Goal: Task Accomplishment & Management: Complete application form

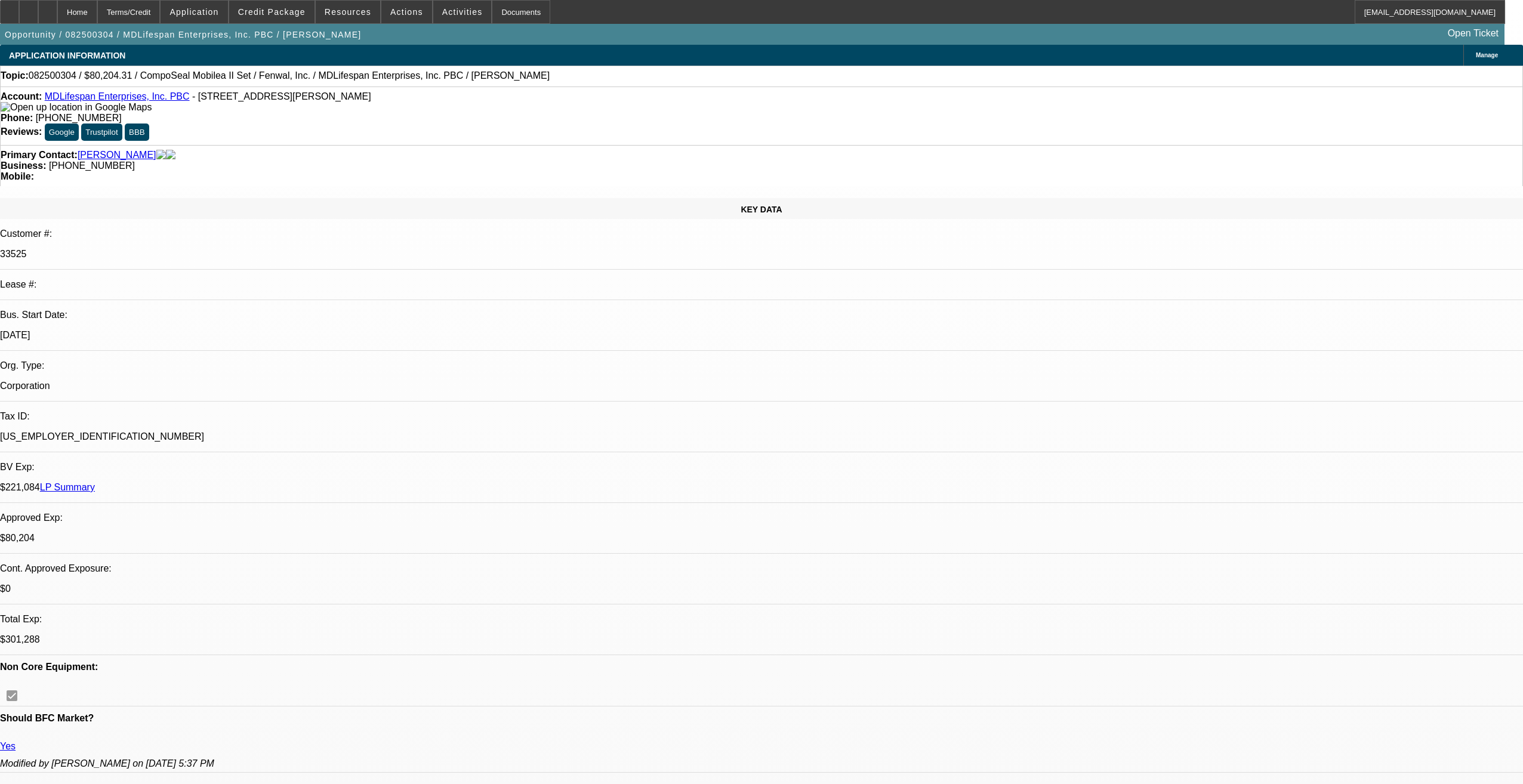
select select "0"
select select "6"
select select "0"
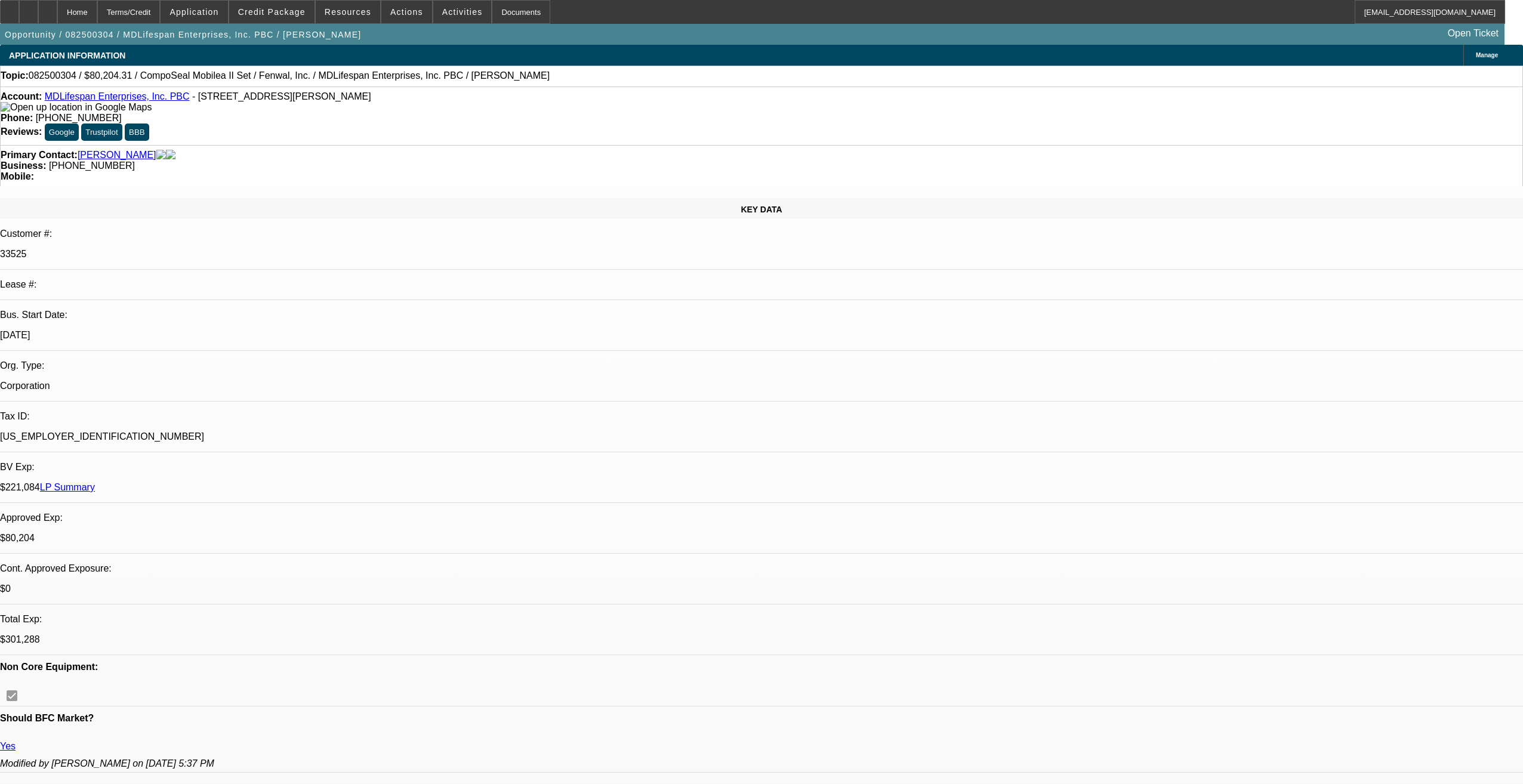
select select "0"
select select "3"
select select "0"
select select "6"
select select "0"
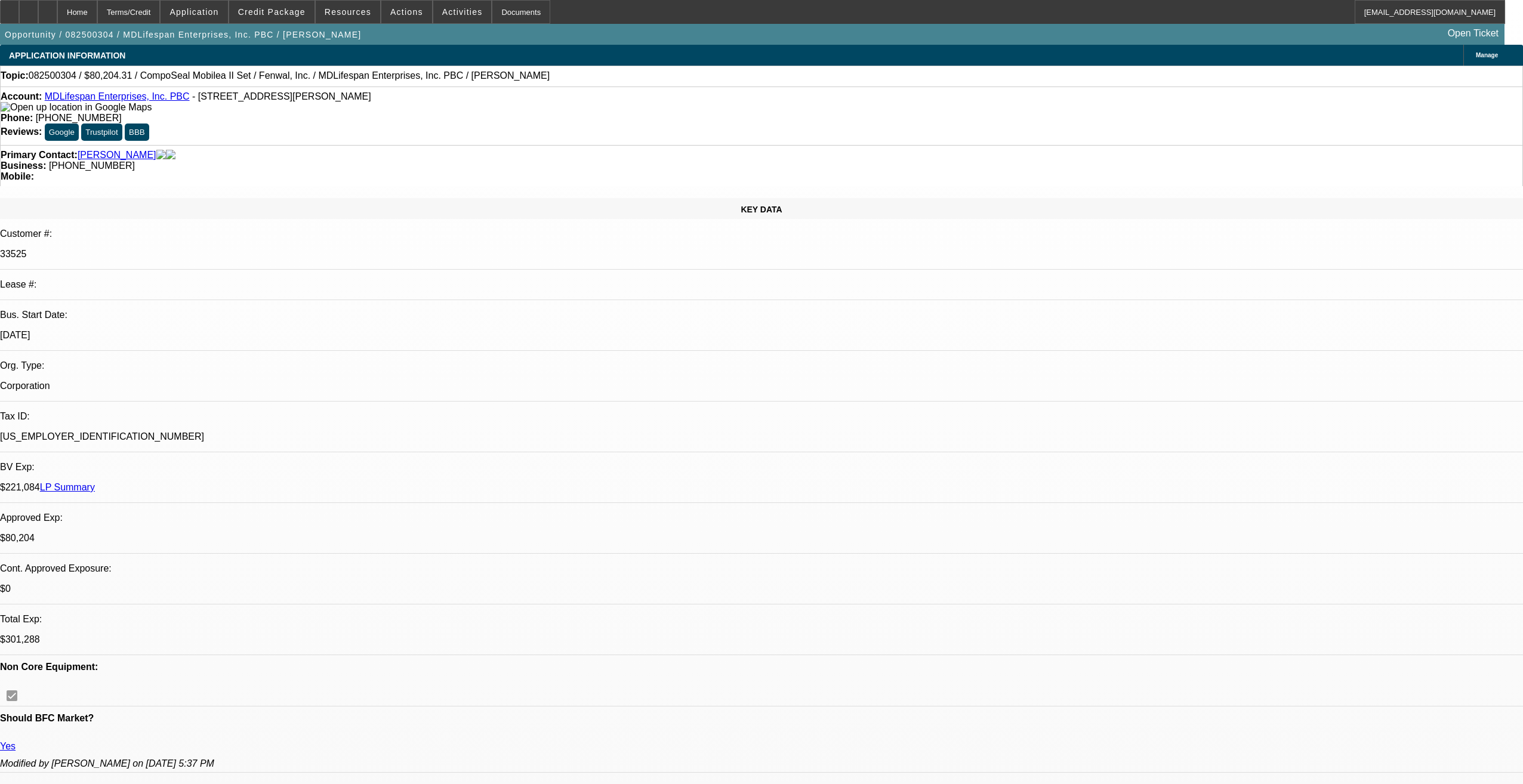
select select "2"
select select "0"
select select "6"
select select "0.2"
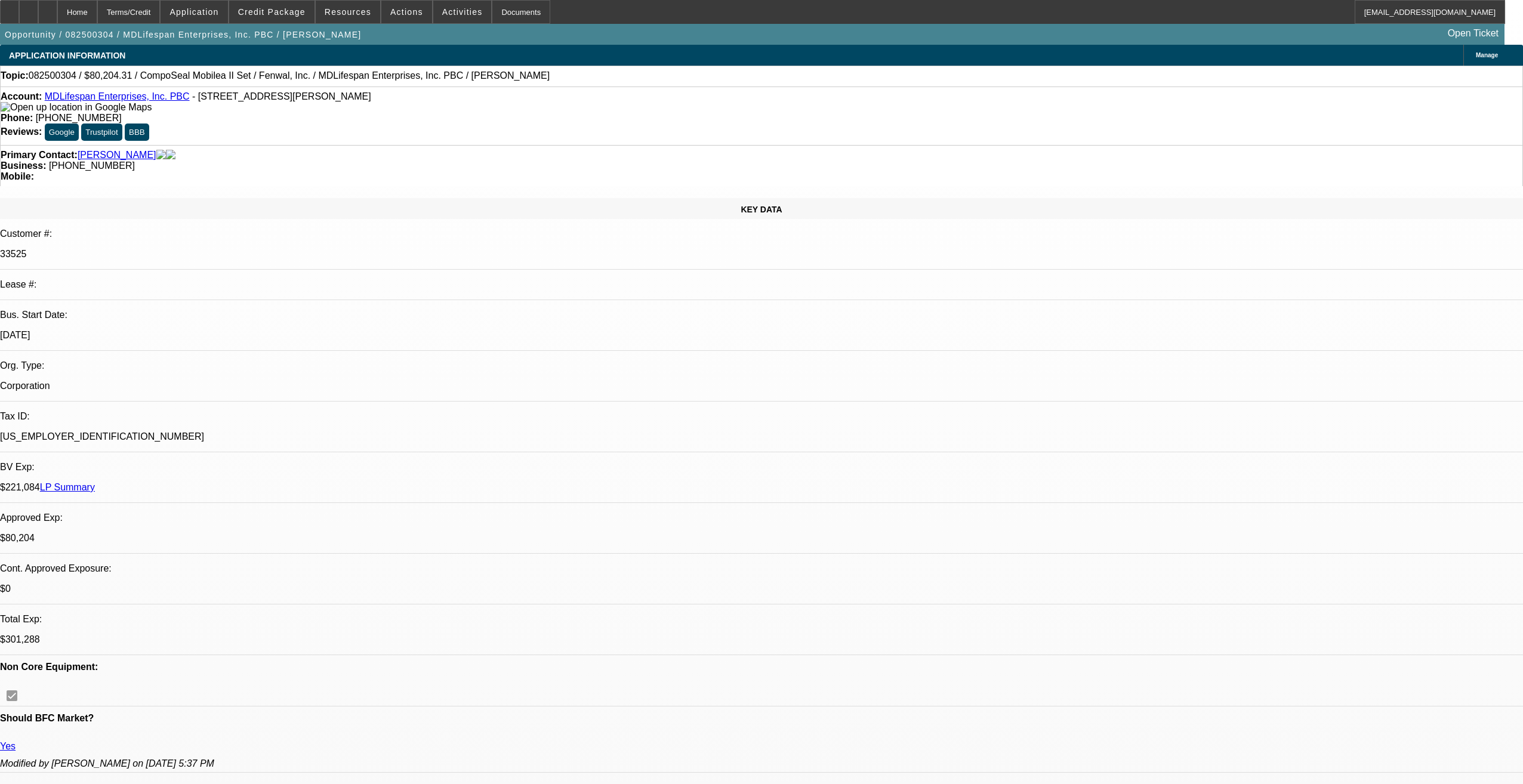
select select "2"
select select "0"
select select "6"
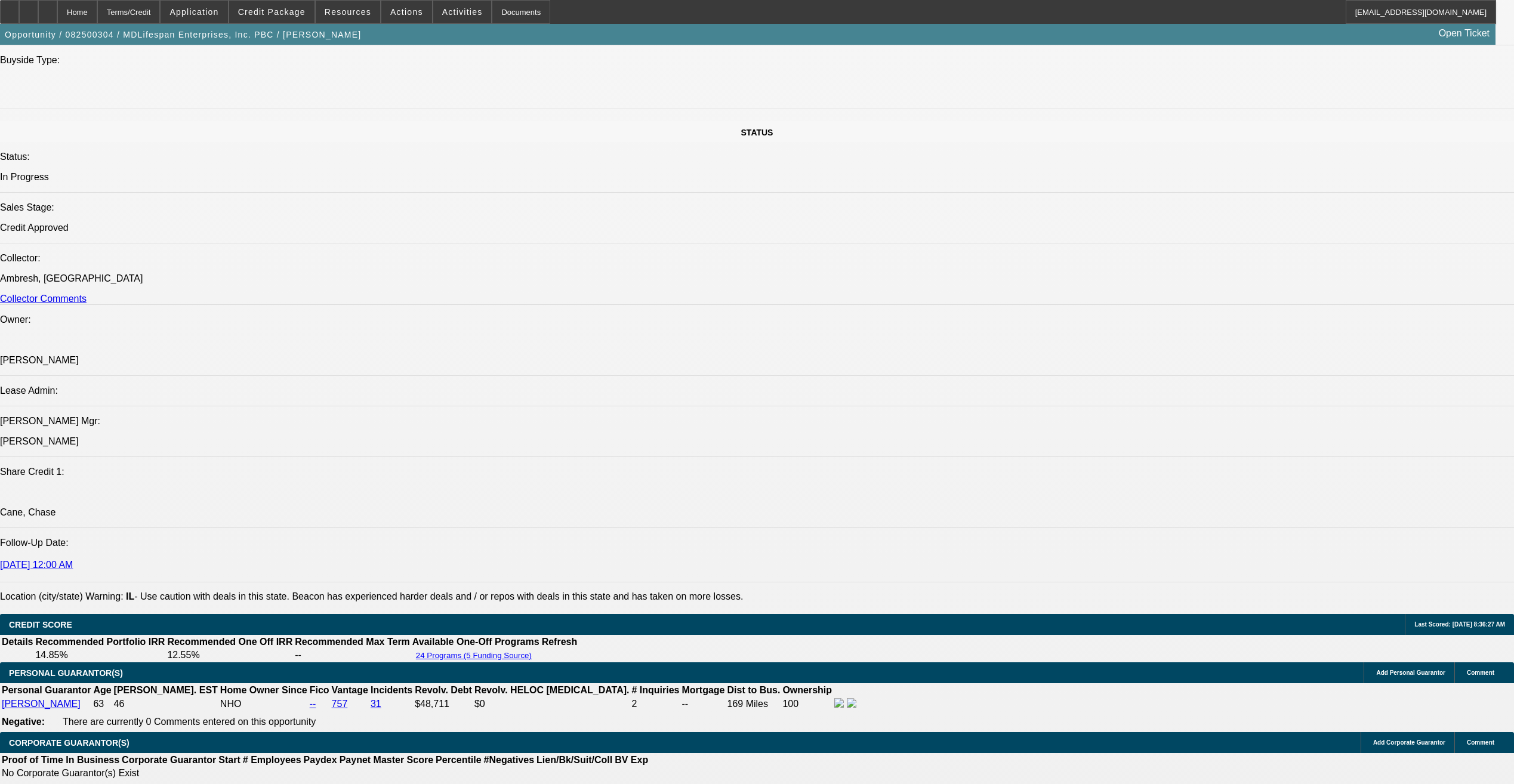
scroll to position [1074, 0]
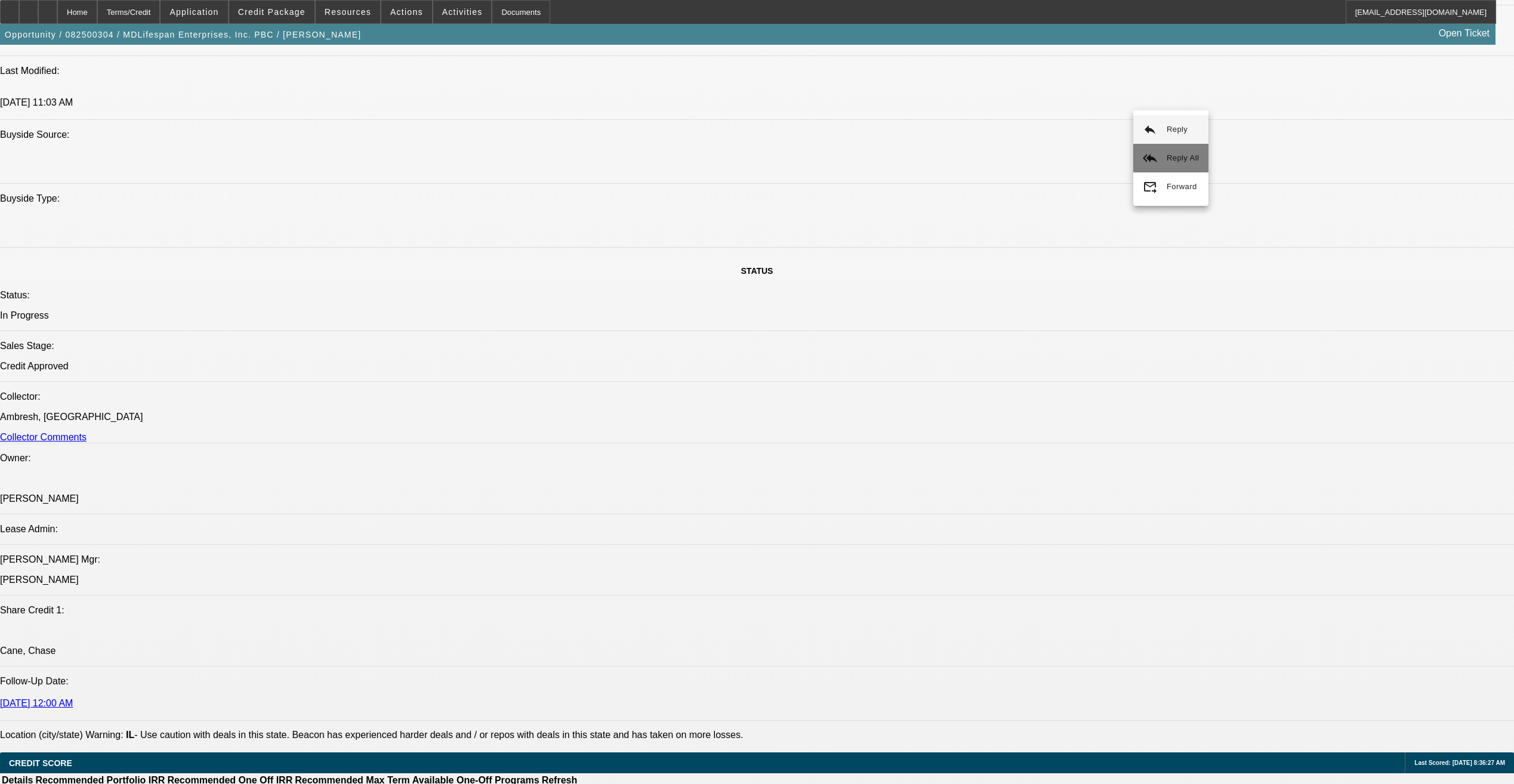
click at [1178, 157] on span "Reply All" at bounding box center [1183, 158] width 32 height 9
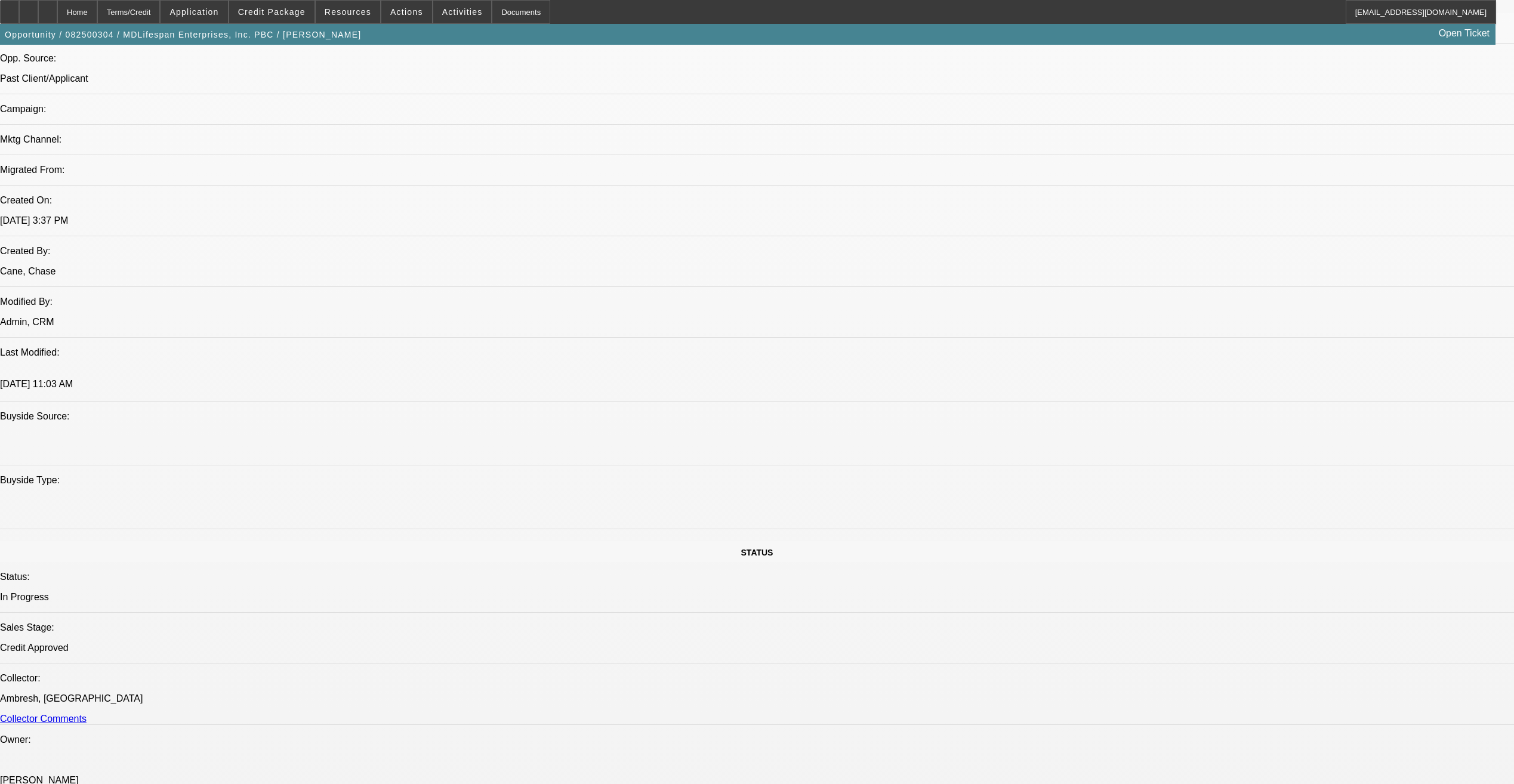
scroll to position [776, 0]
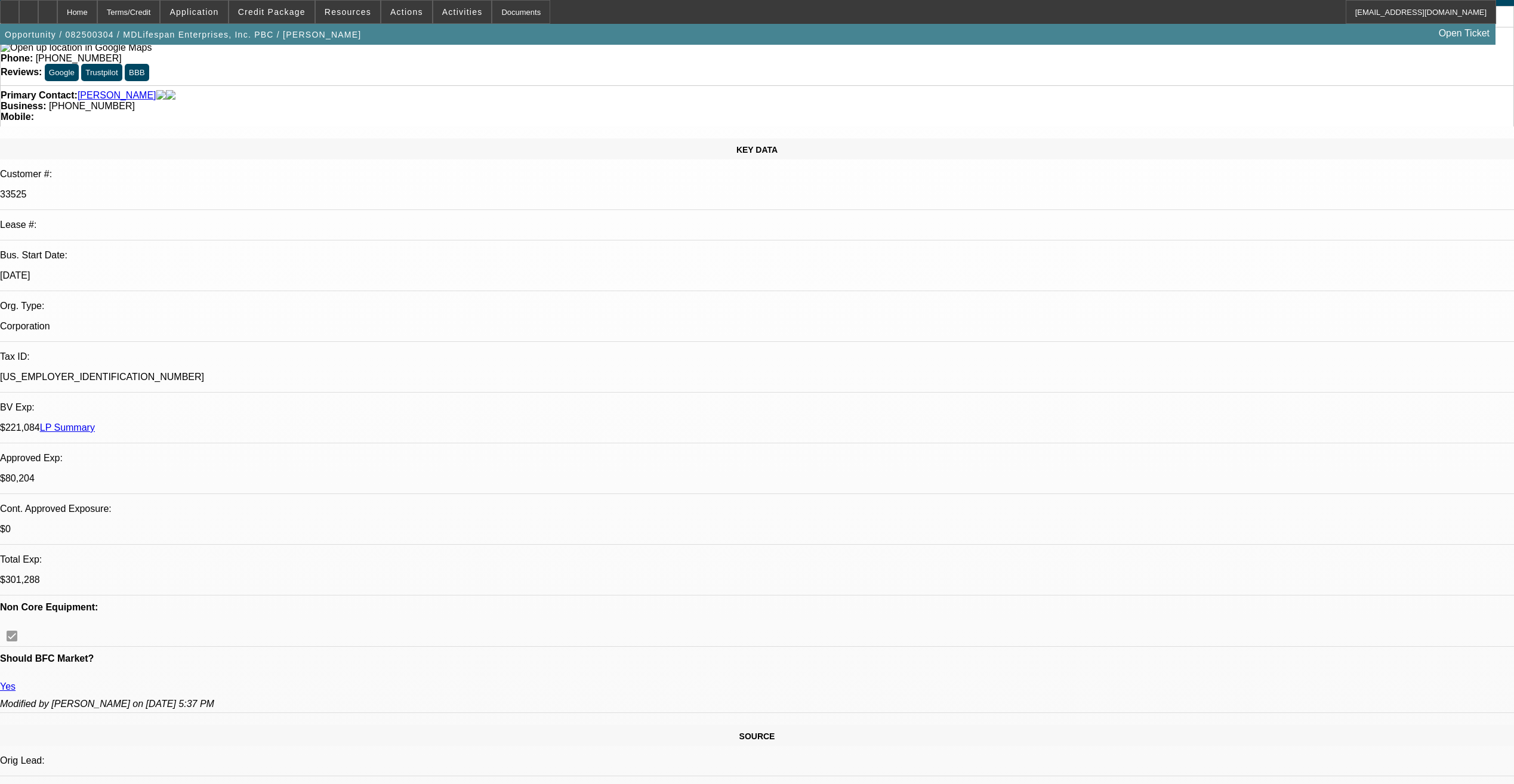
scroll to position [119, 0]
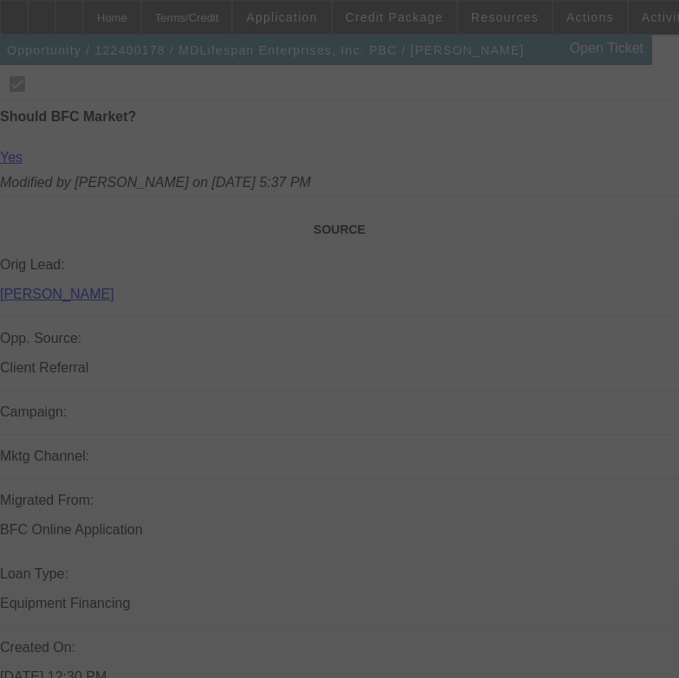
scroll to position [1116, 0]
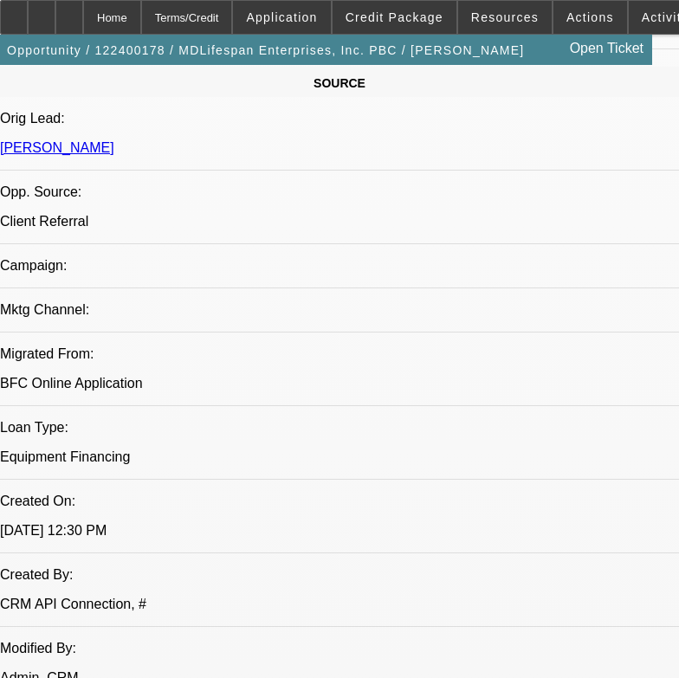
select select "0"
select select "2"
select select "0"
select select "2"
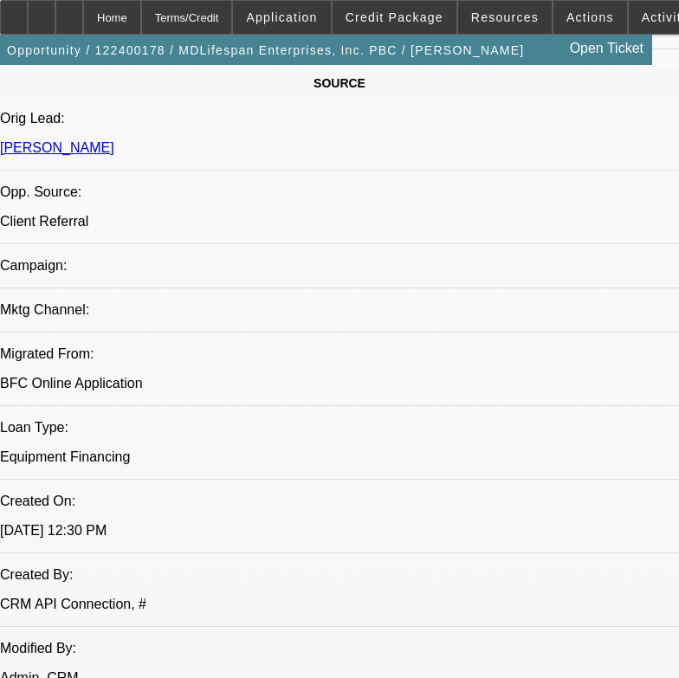
select select "0"
select select "2"
select select "0"
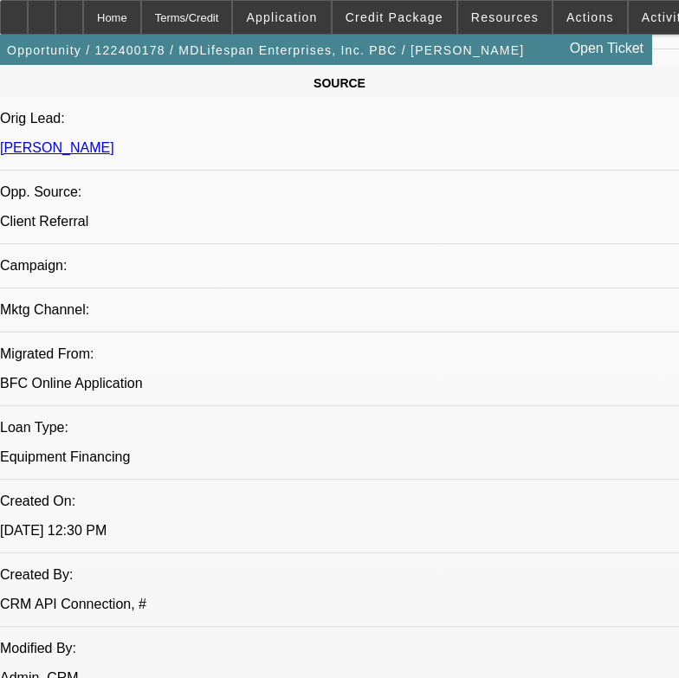
select select "2"
select select "0"
select select "1"
select select "2"
select select "6"
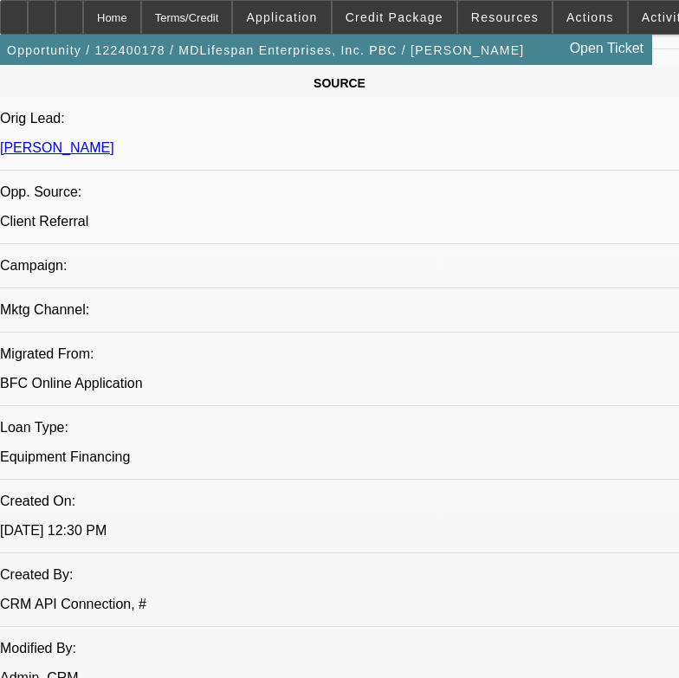
select select "1"
select select "2"
select select "6"
select select "1"
select select "2"
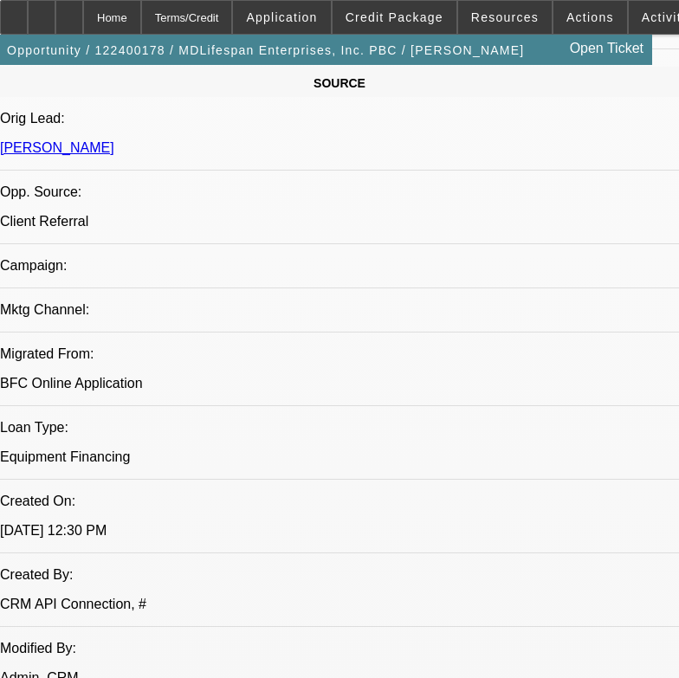
select select "6"
select select "1"
select select "2"
select select "6"
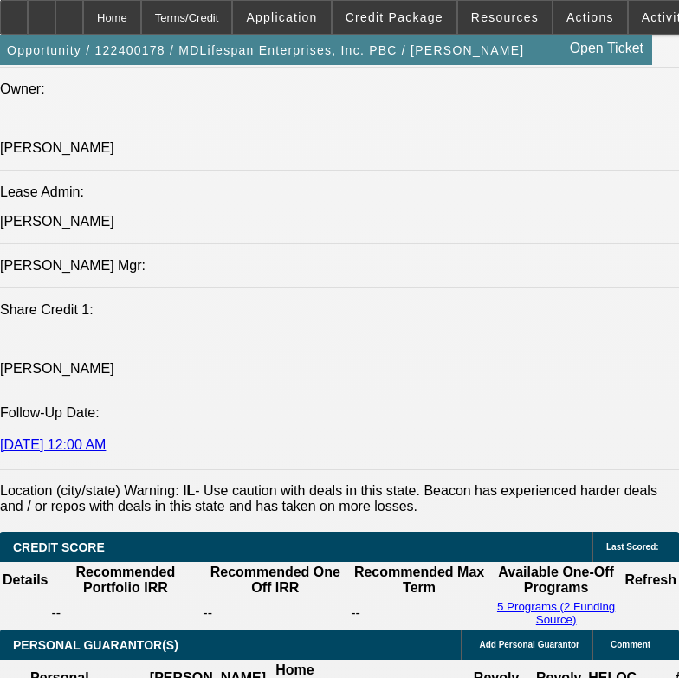
scroll to position [2328, 0]
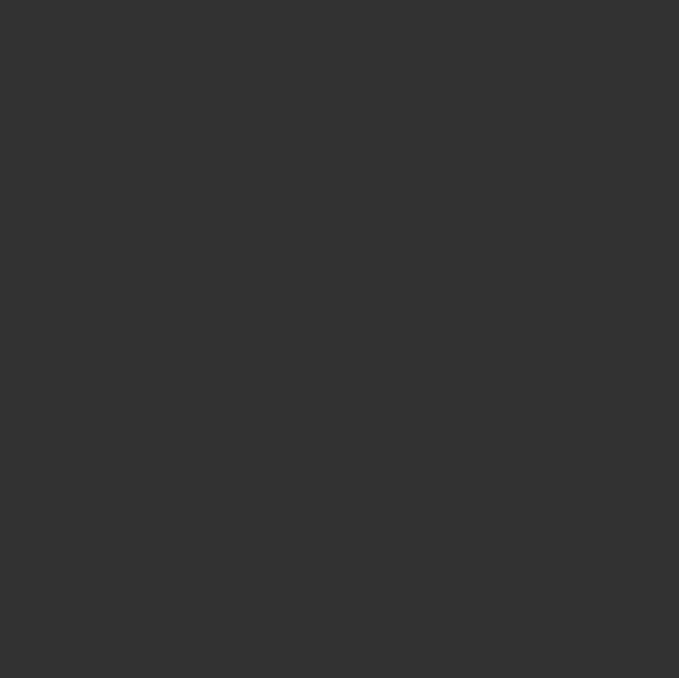
select select "0"
select select "2"
select select "0"
select select "2"
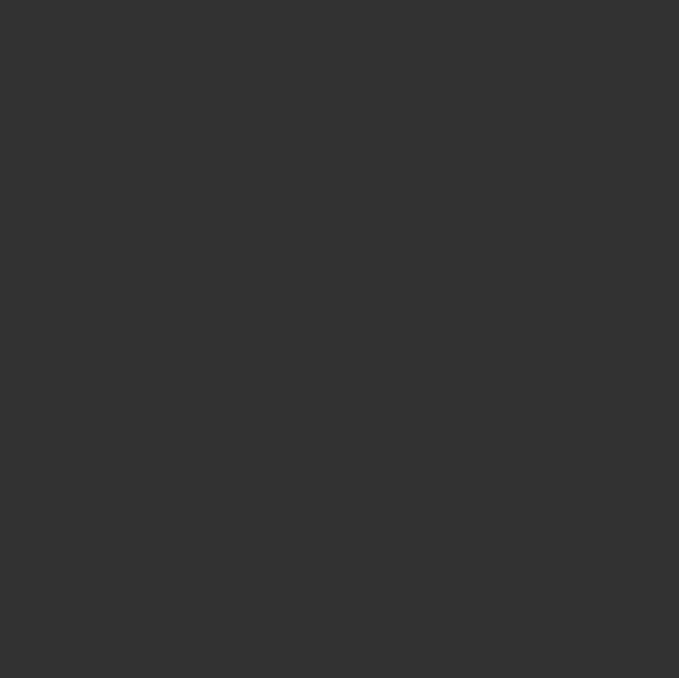
select select "0"
select select "0.1"
select select "2"
select select "0"
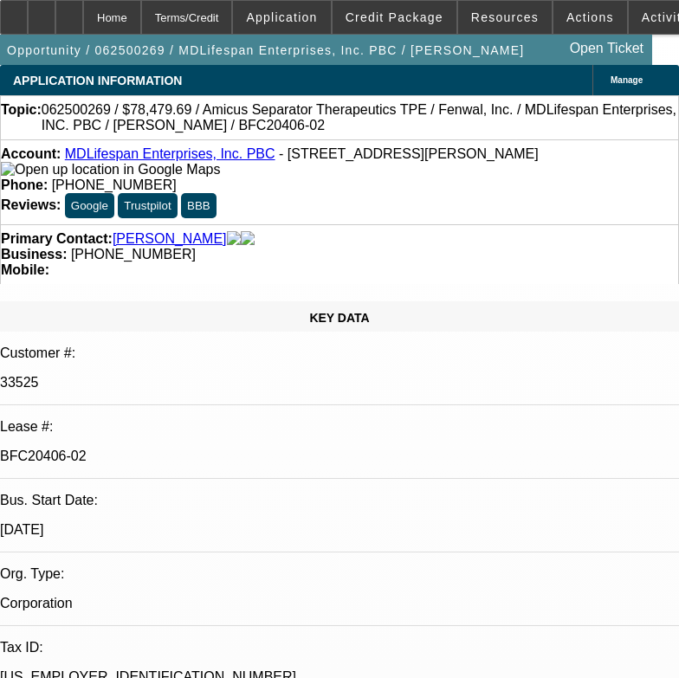
select select "1"
select select "2"
select select "6"
select select "1"
select select "2"
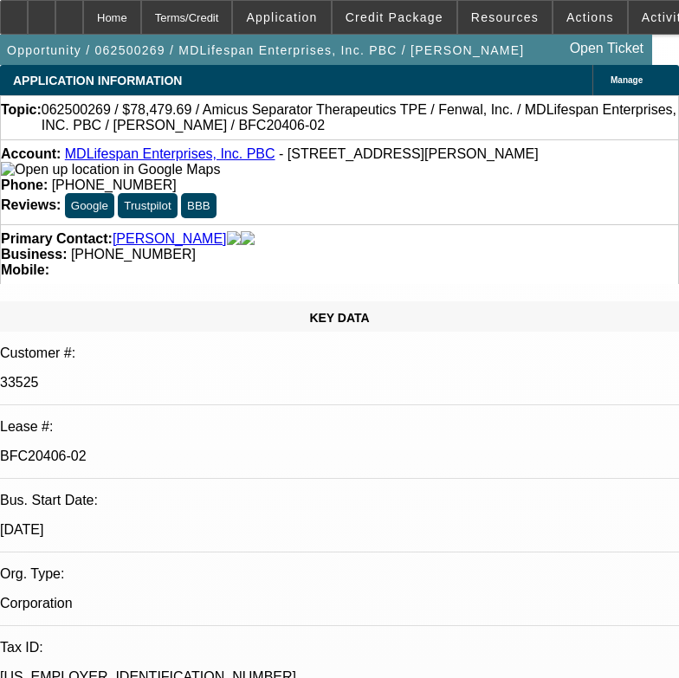
select select "6"
select select "1"
select select "2"
select select "6"
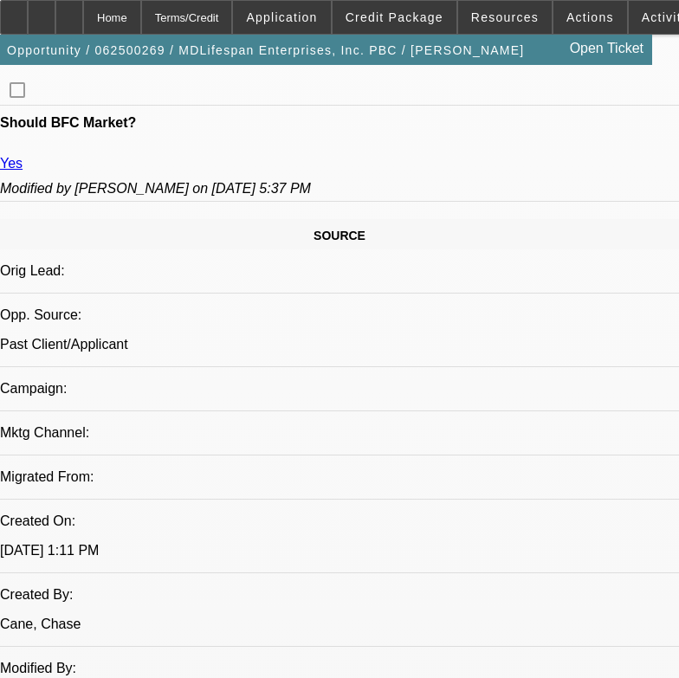
scroll to position [1126, 0]
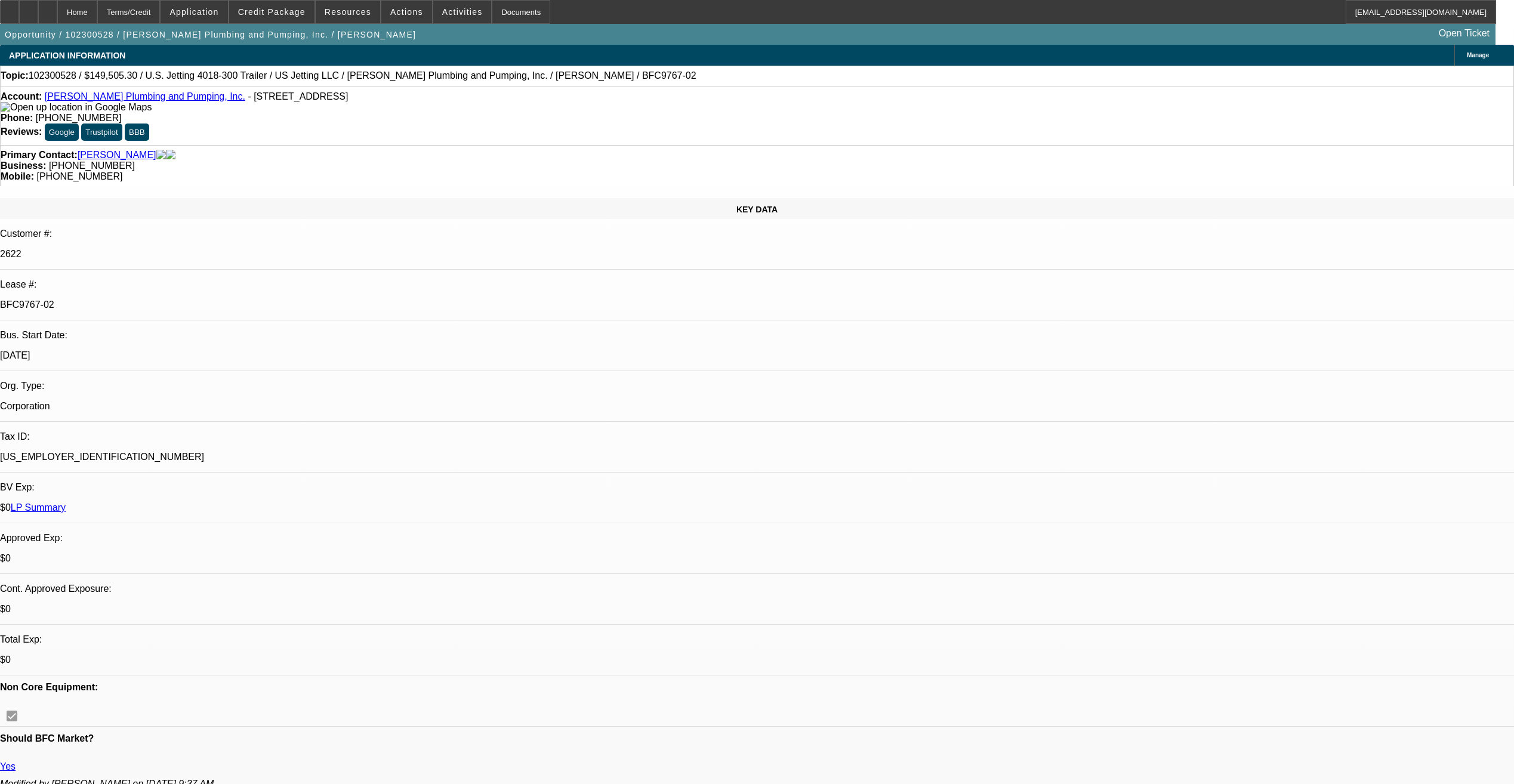
select select "0"
select select "6"
select select "0"
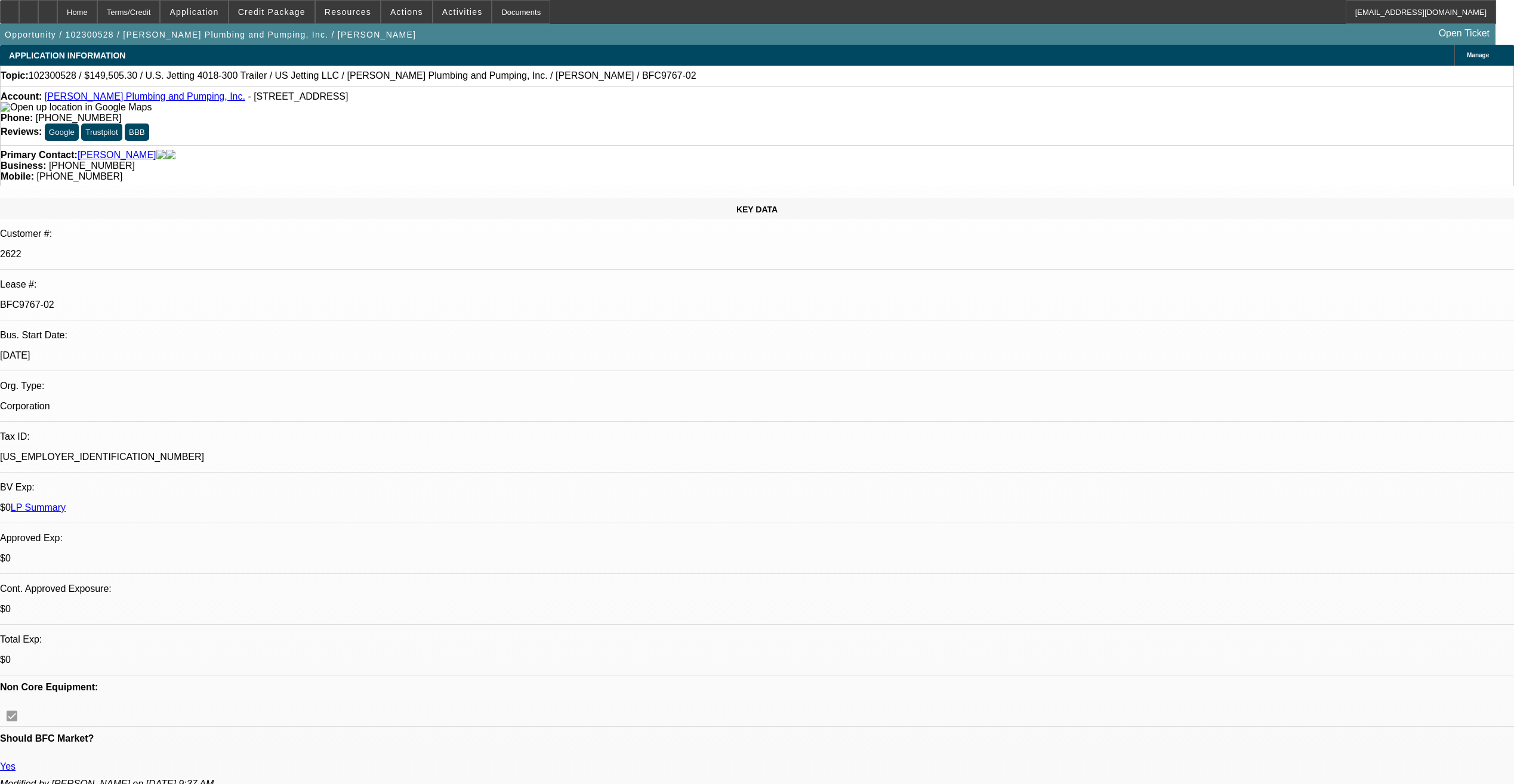
select select "0"
select select "6"
select select "0"
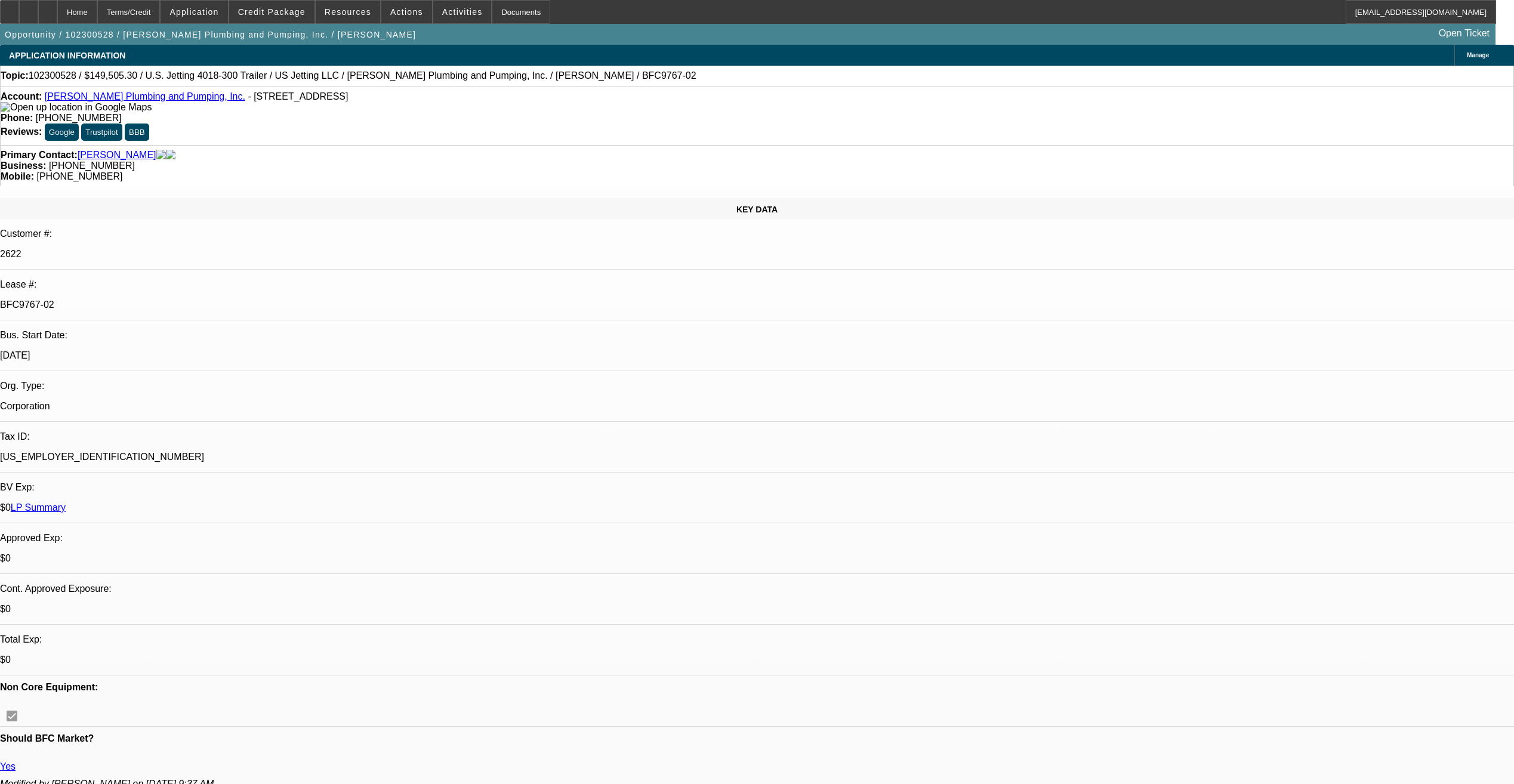
select select "0"
select select "6"
select select "0"
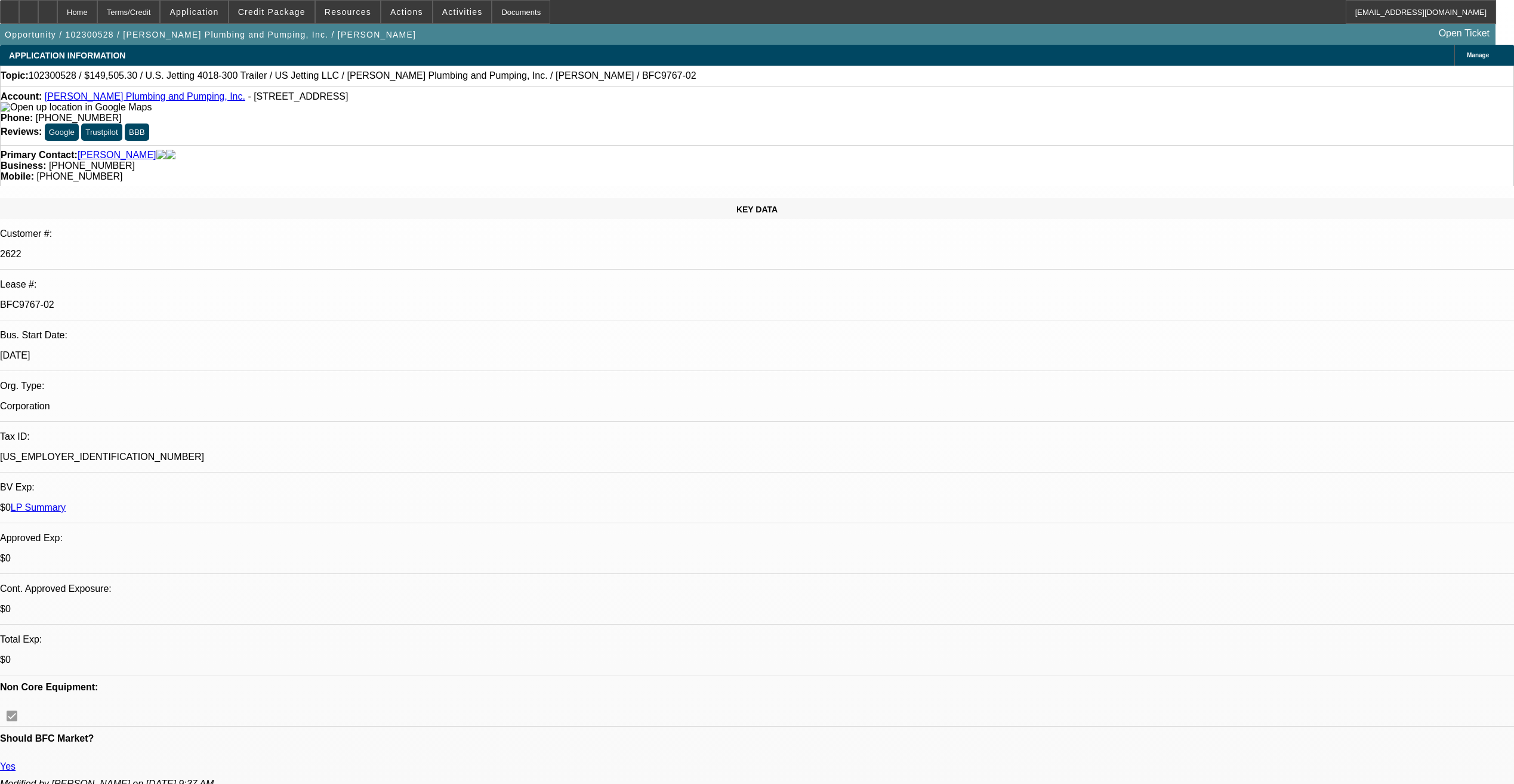
select select "6"
